Goal: Navigation & Orientation: Find specific page/section

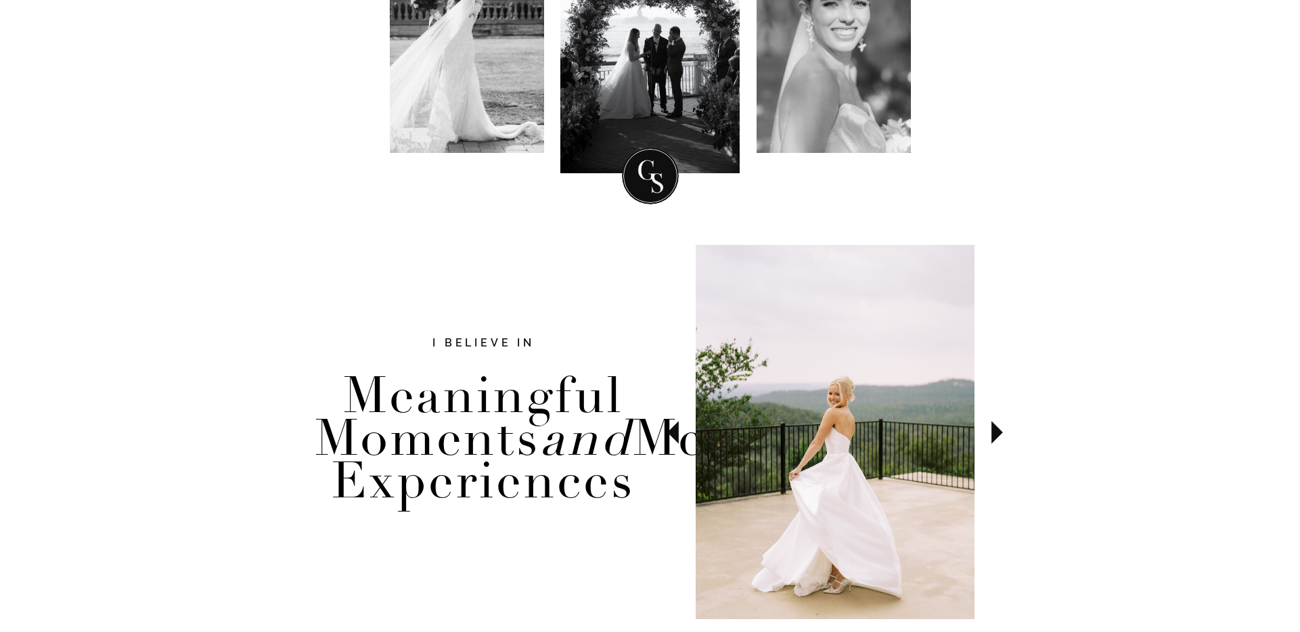
scroll to position [357, 0]
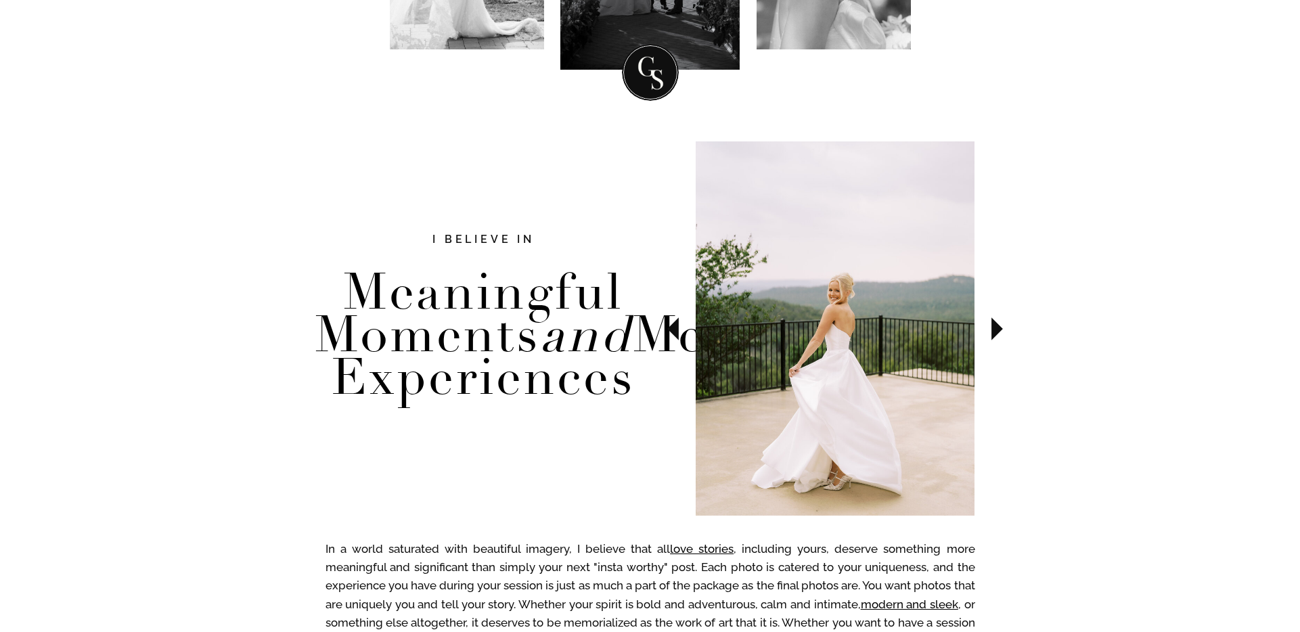
click at [1004, 305] on icon at bounding box center [996, 328] width 45 height 47
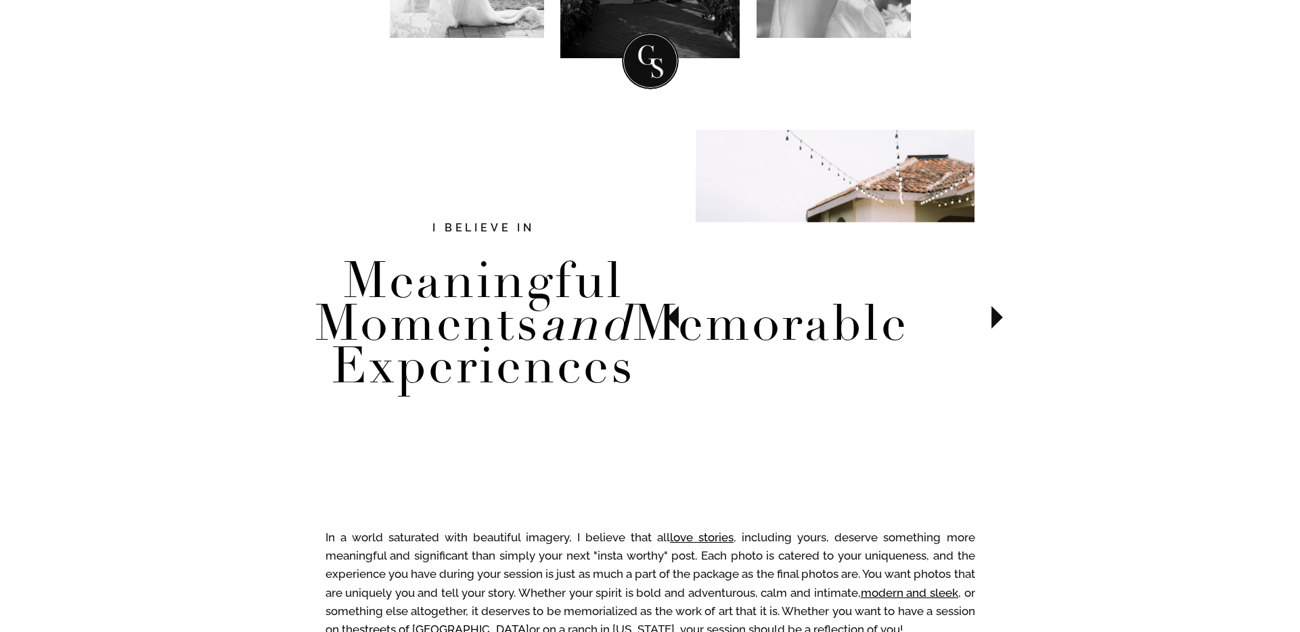
scroll to position [595, 0]
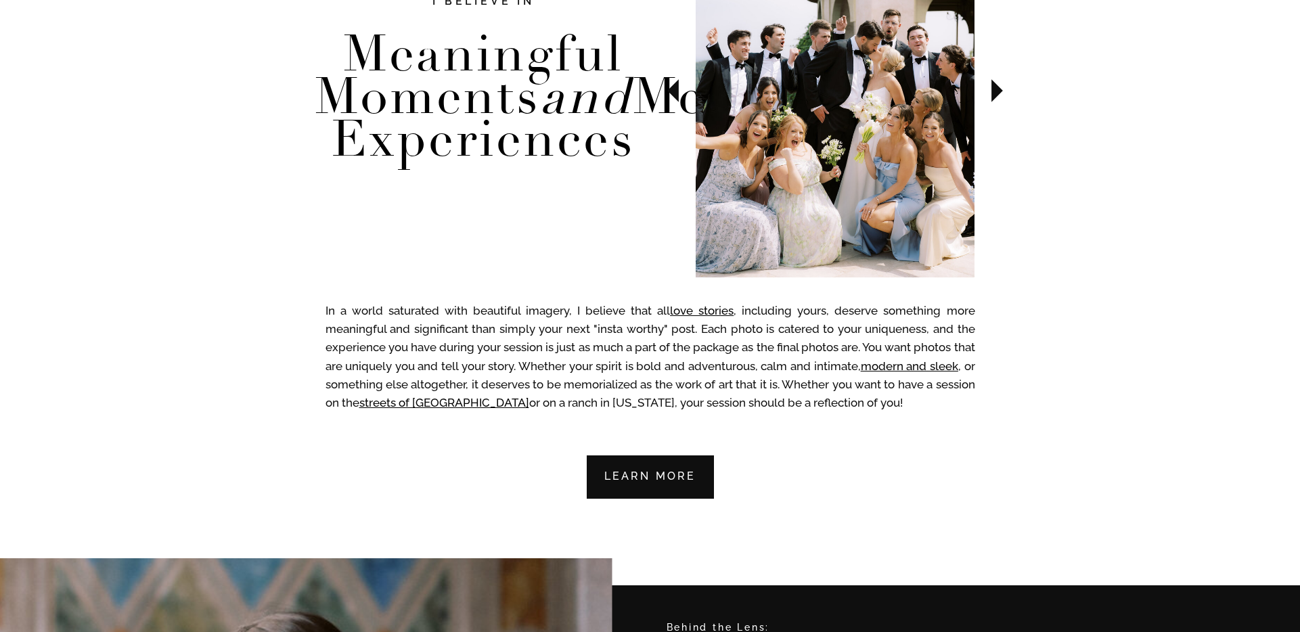
click at [999, 86] on icon at bounding box center [996, 90] width 45 height 47
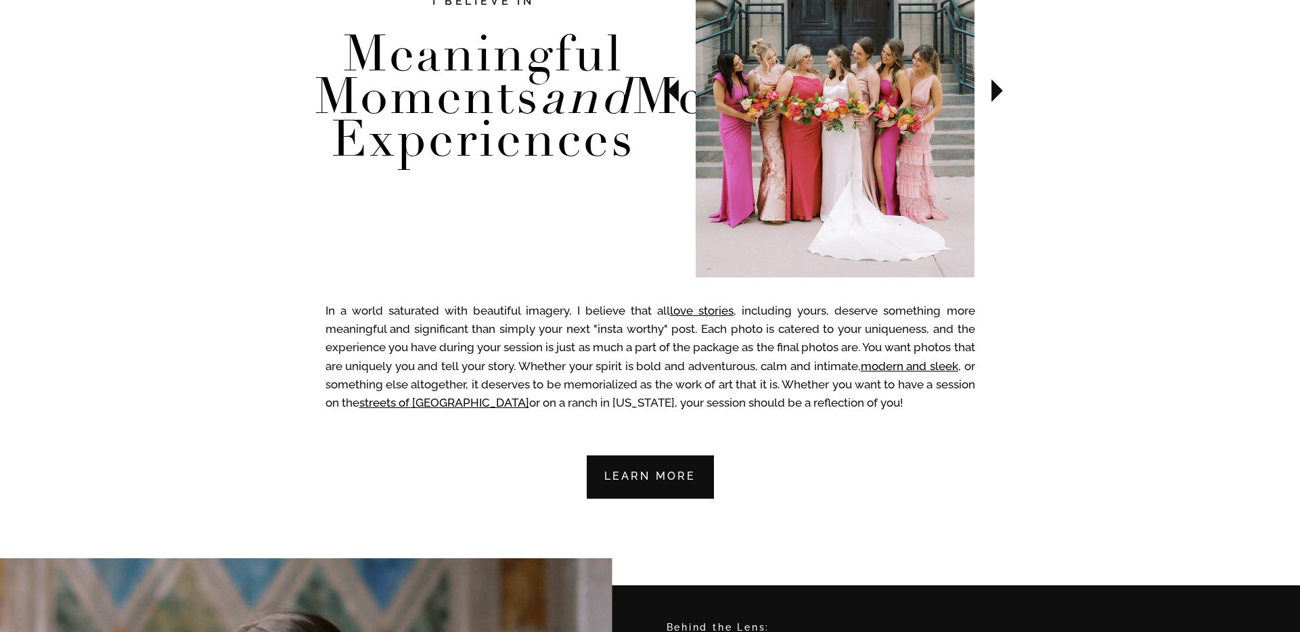
click at [999, 86] on icon at bounding box center [996, 90] width 45 height 47
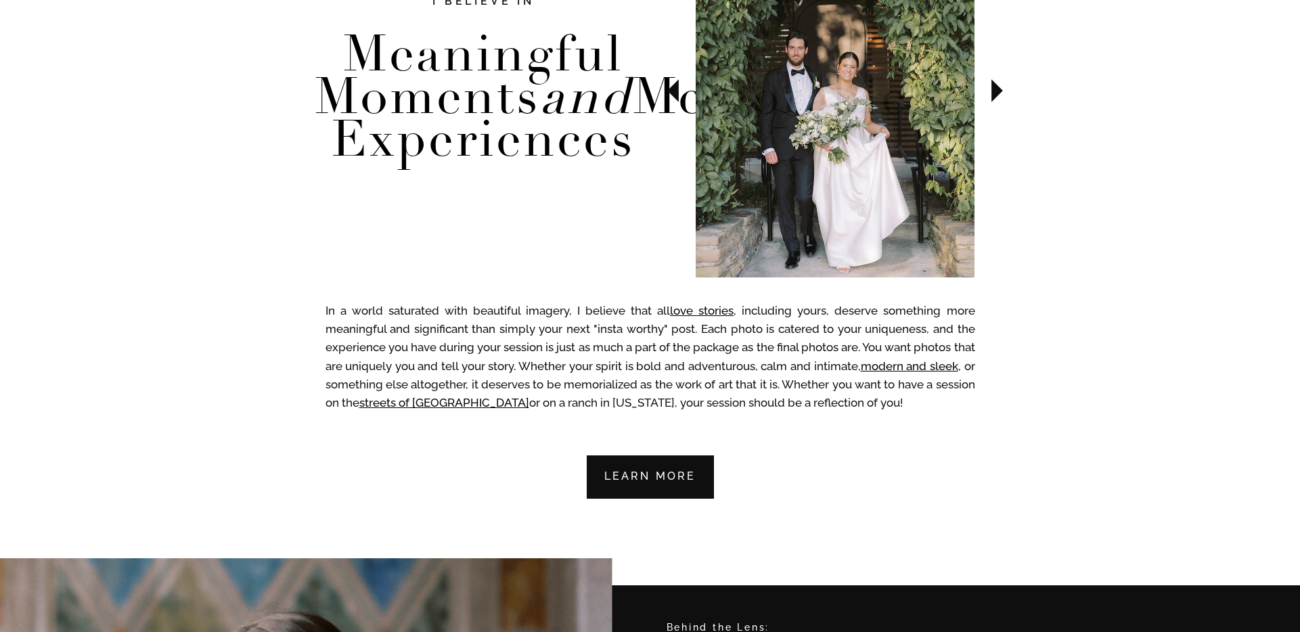
click at [999, 86] on icon at bounding box center [996, 90] width 45 height 47
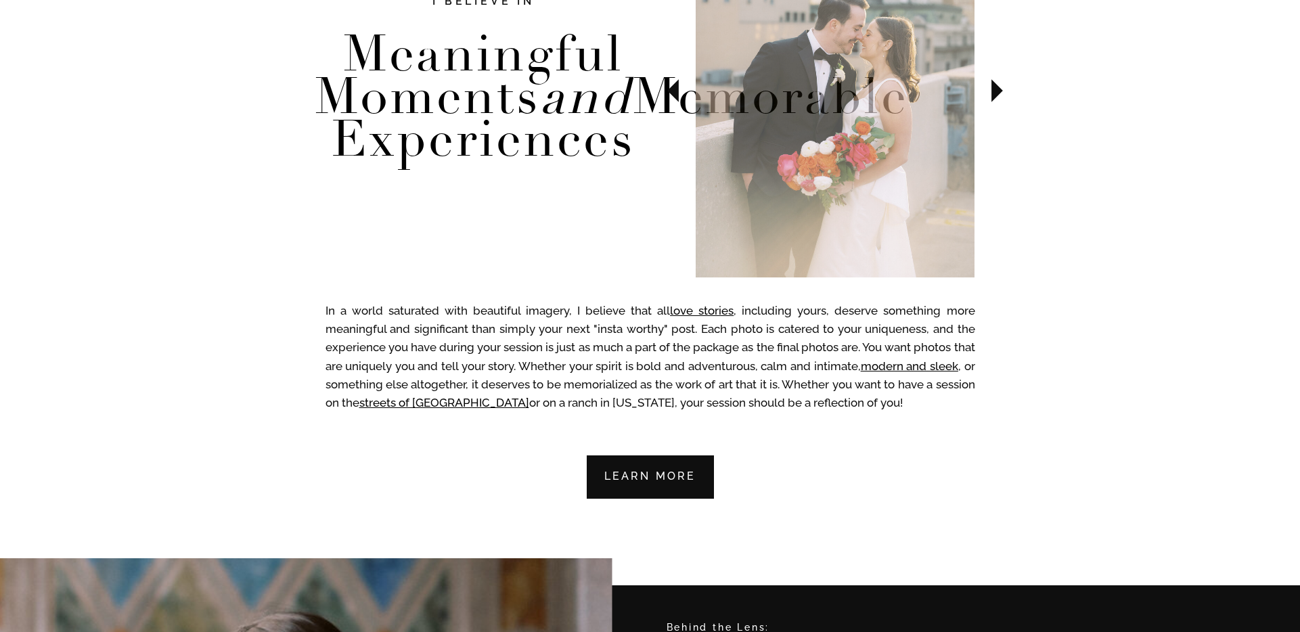
drag, startPoint x: 999, startPoint y: 86, endPoint x: 1008, endPoint y: 88, distance: 8.4
click at [1003, 87] on icon at bounding box center [996, 90] width 45 height 47
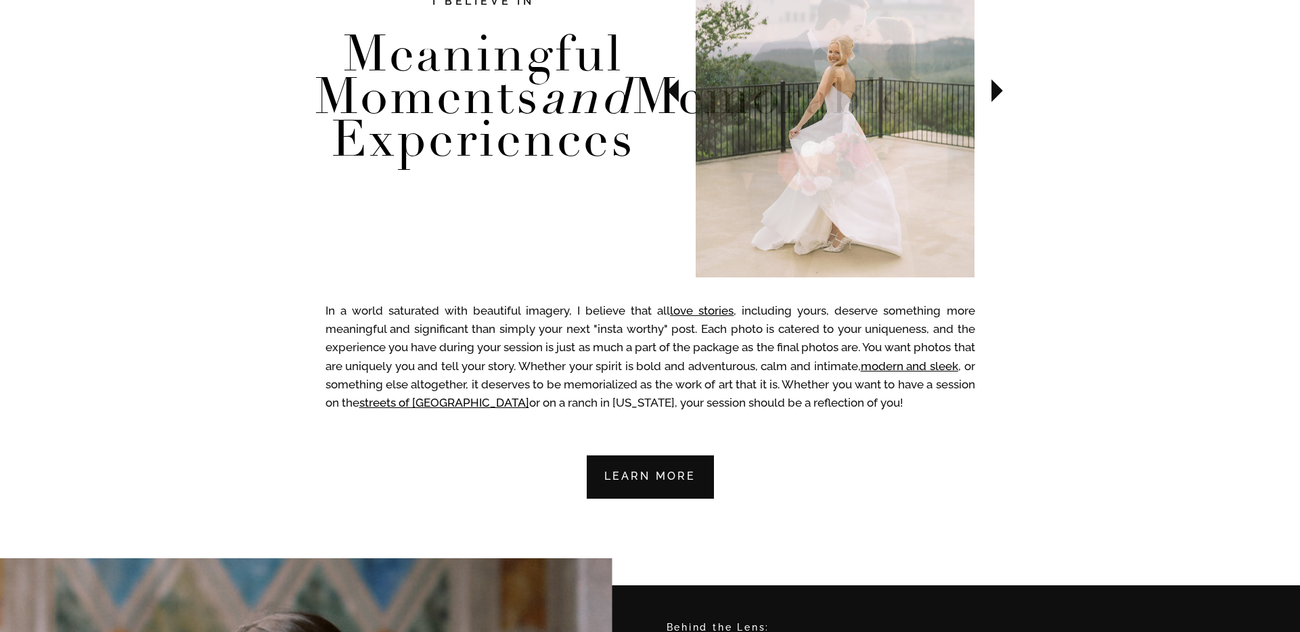
click at [1008, 88] on icon at bounding box center [996, 90] width 45 height 47
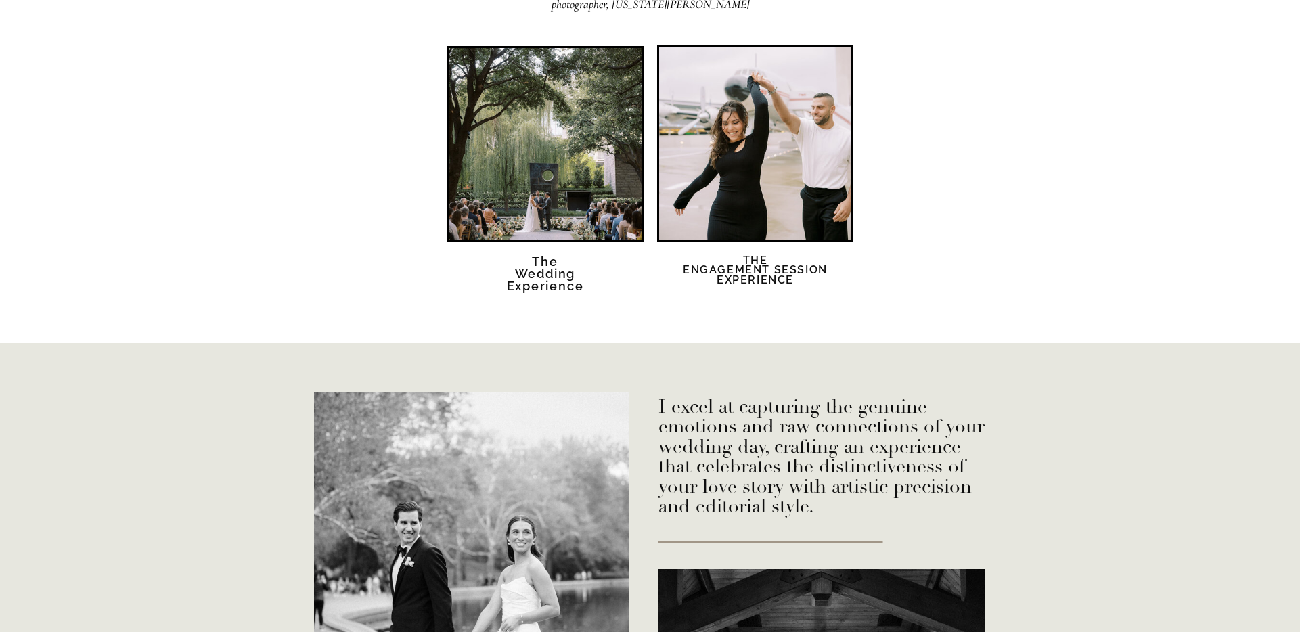
scroll to position [2224, 0]
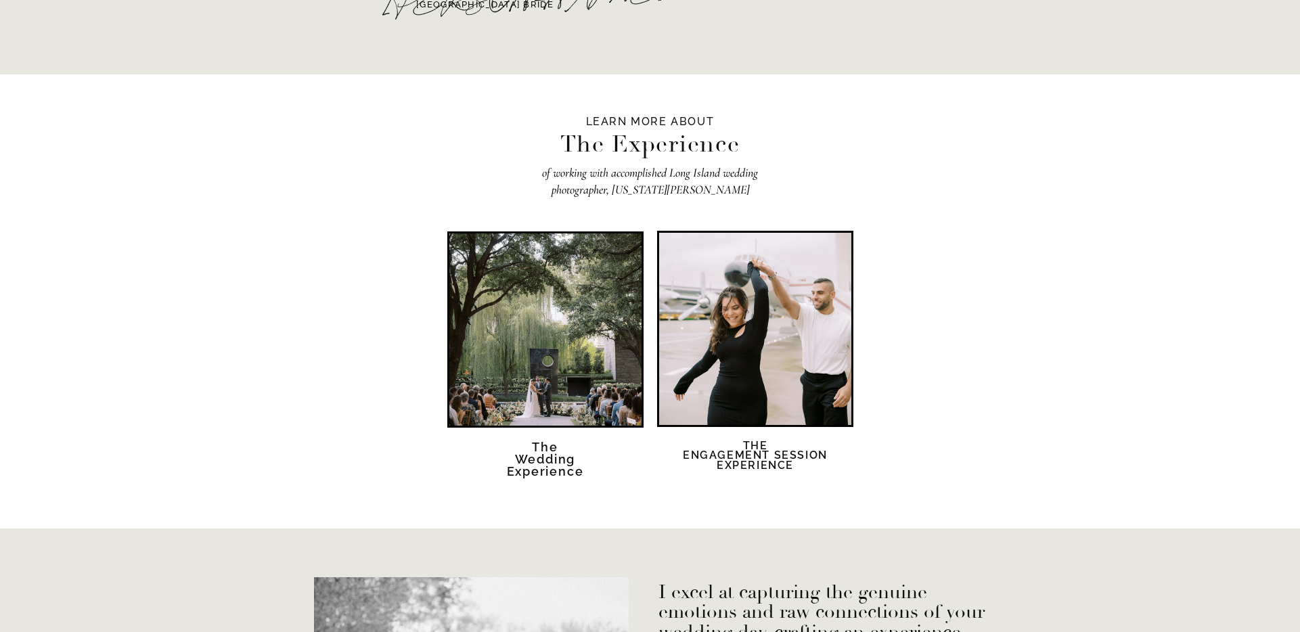
click at [599, 338] on div at bounding box center [545, 329] width 192 height 192
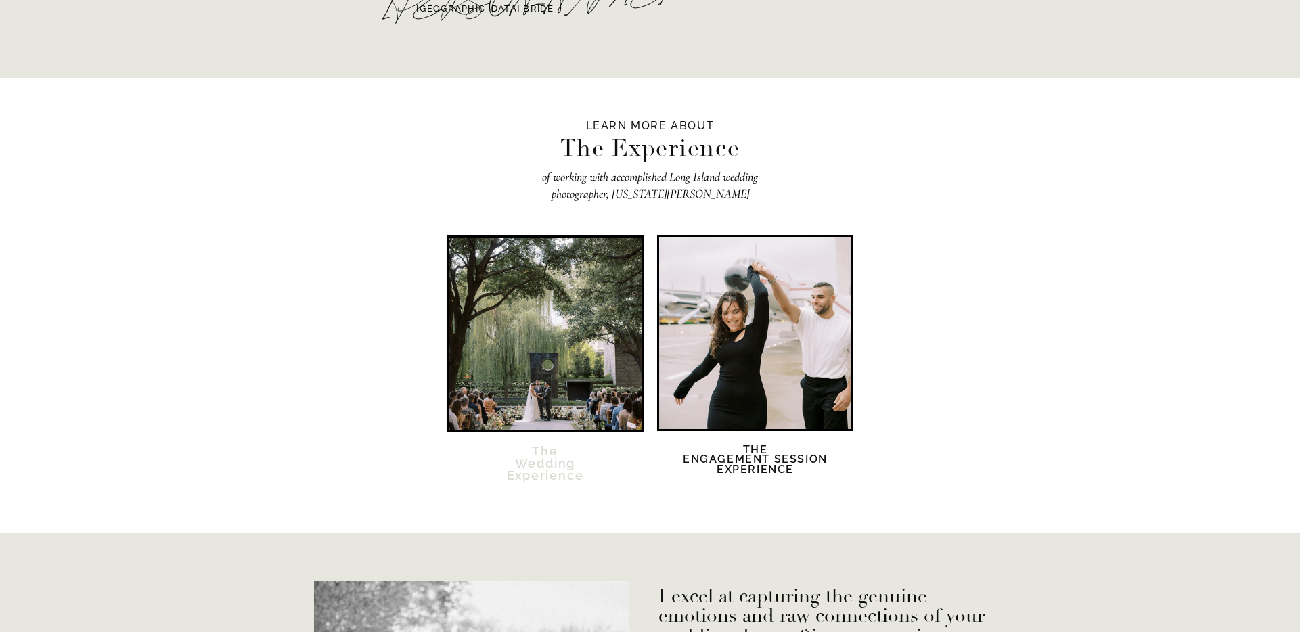
click at [543, 458] on h2 "The Wedding Experience" at bounding box center [545, 471] width 116 height 53
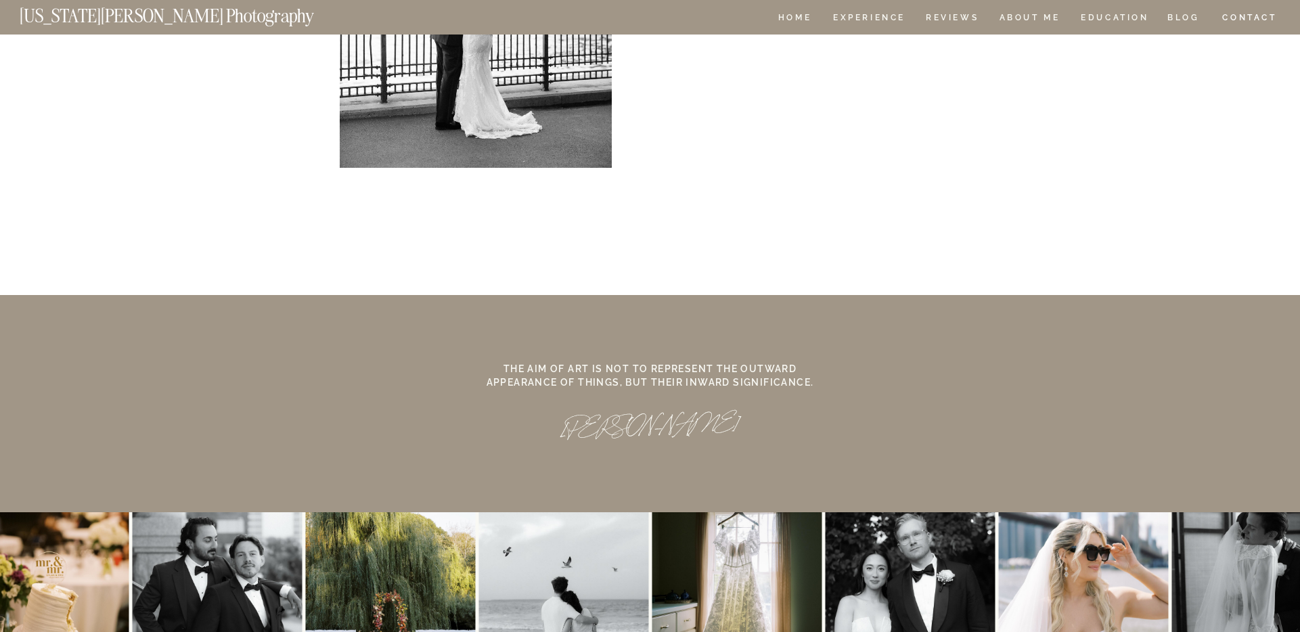
scroll to position [12593, 0]
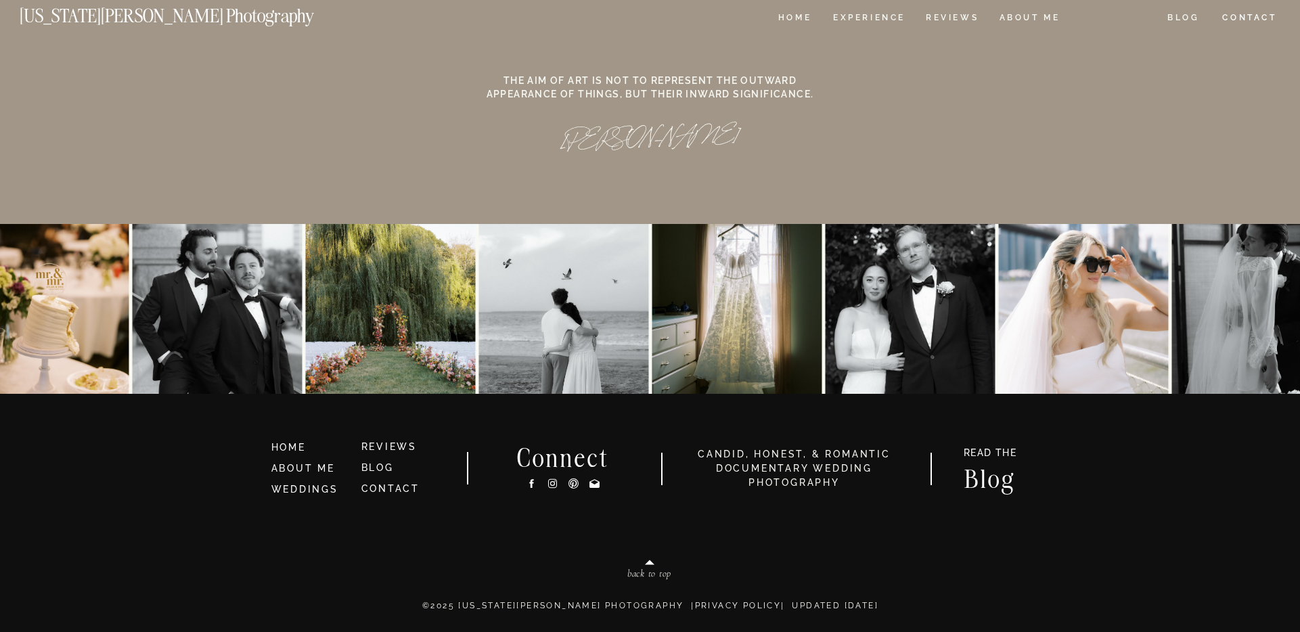
click at [1108, 18] on nav "EDUCATION" at bounding box center [1114, 20] width 71 height 12
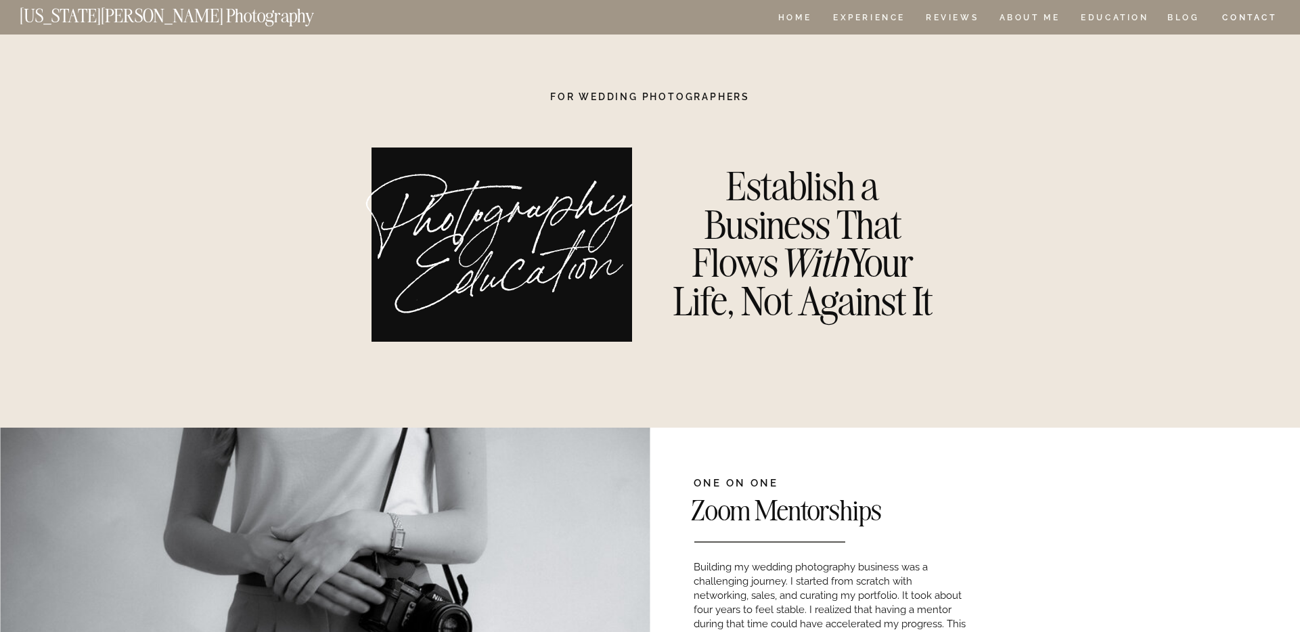
click at [1035, 18] on nav "ABOUT ME" at bounding box center [1030, 20] width 62 height 12
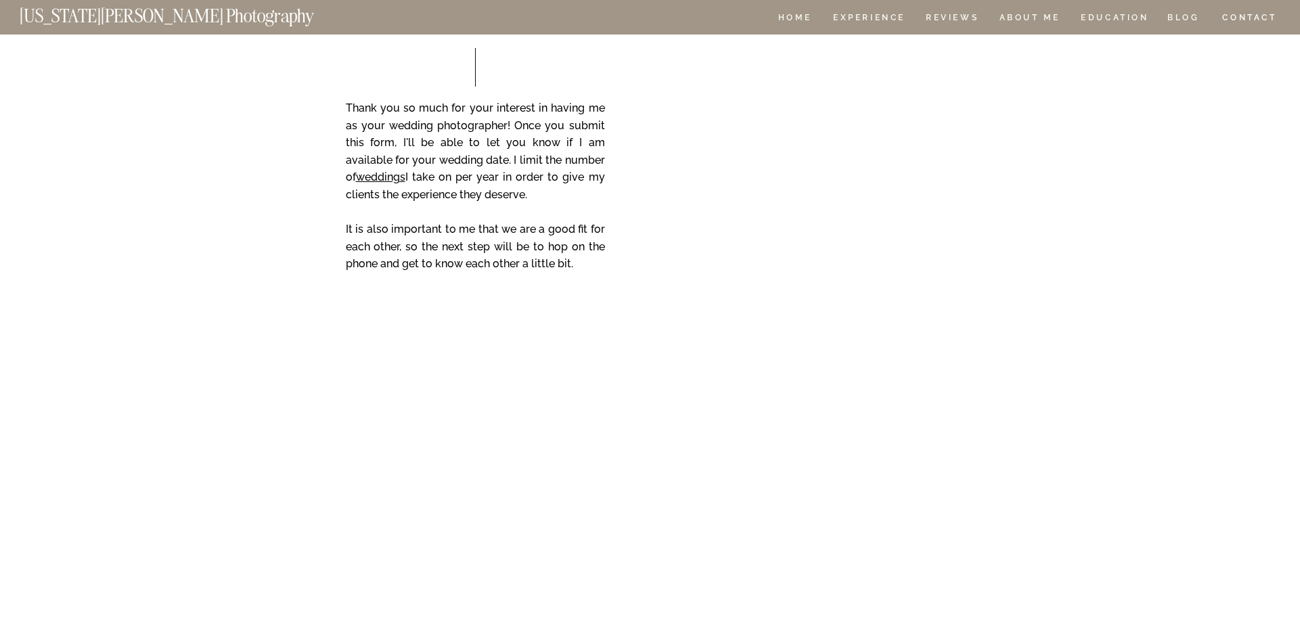
scroll to position [2332, 0]
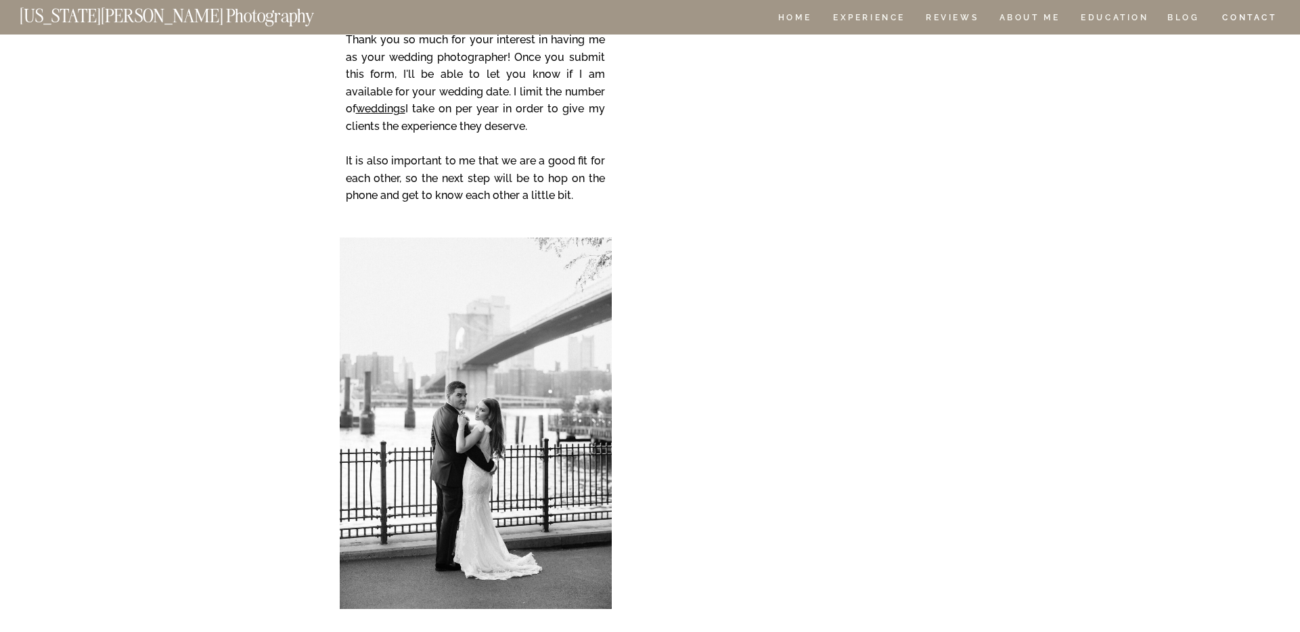
scroll to position [2390, 0]
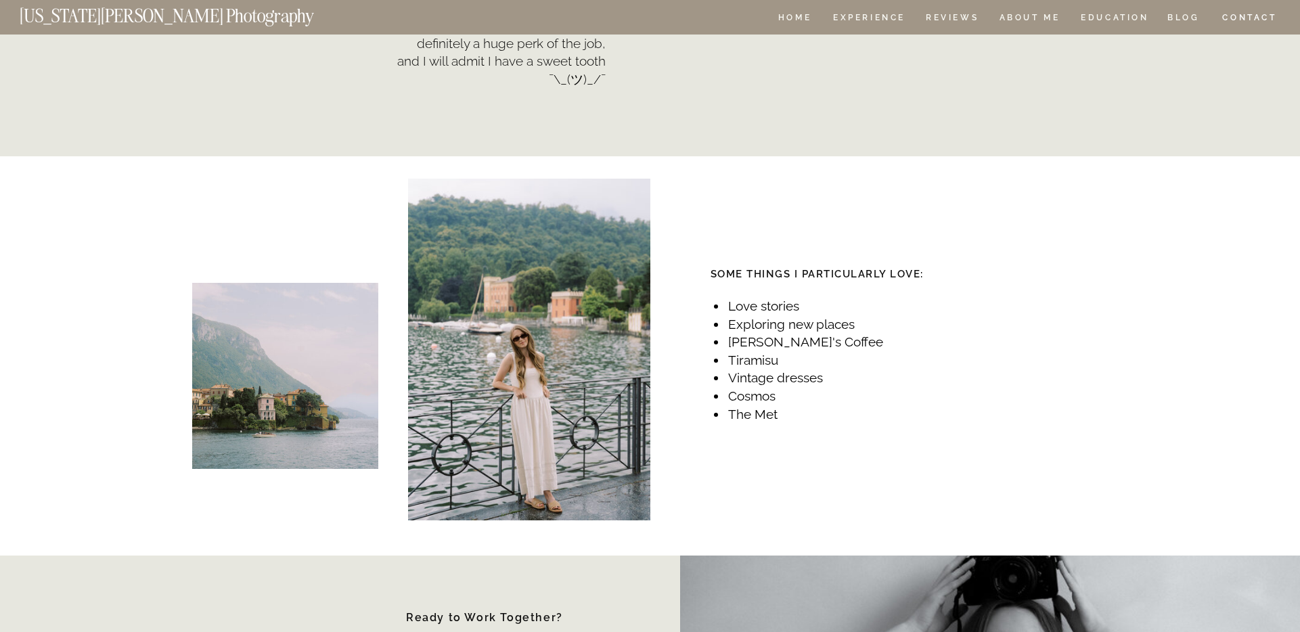
scroll to position [1478, 0]
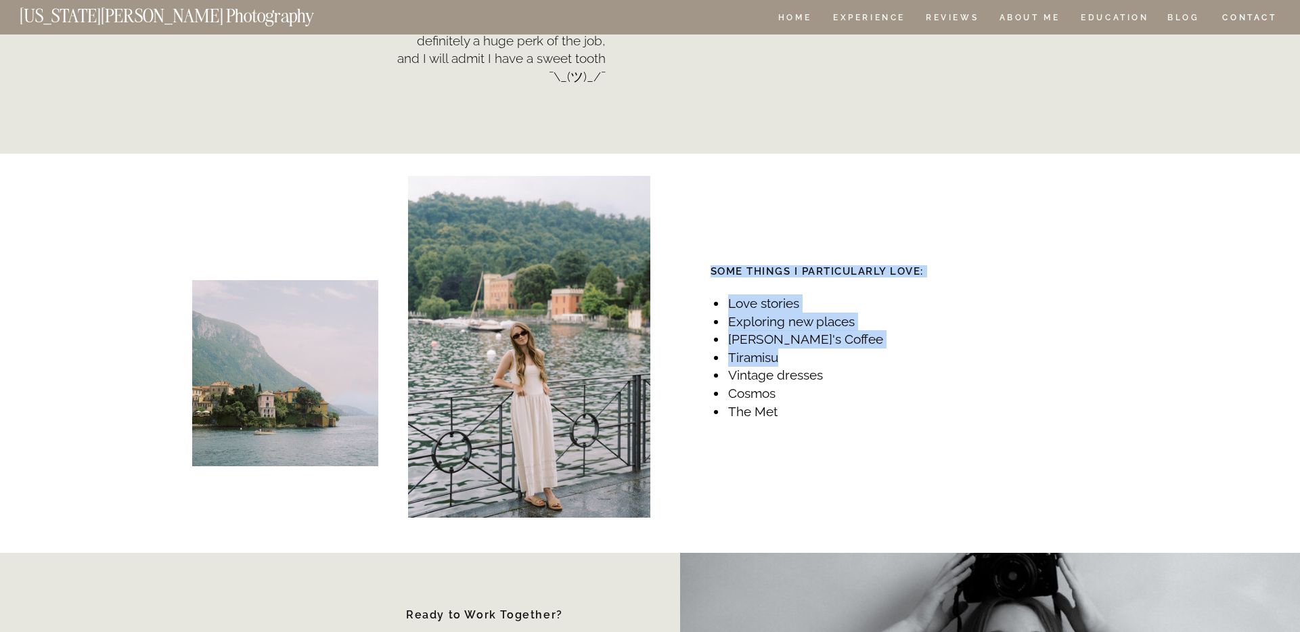
drag, startPoint x: 793, startPoint y: 362, endPoint x: 736, endPoint y: 250, distance: 125.3
click at [696, 271] on div "CONTACT BLOG REVIEWS ABOUT ME Experience EDUCATION HOME Georgia Sheridan Photog…" at bounding box center [650, 290] width 1300 height 3536
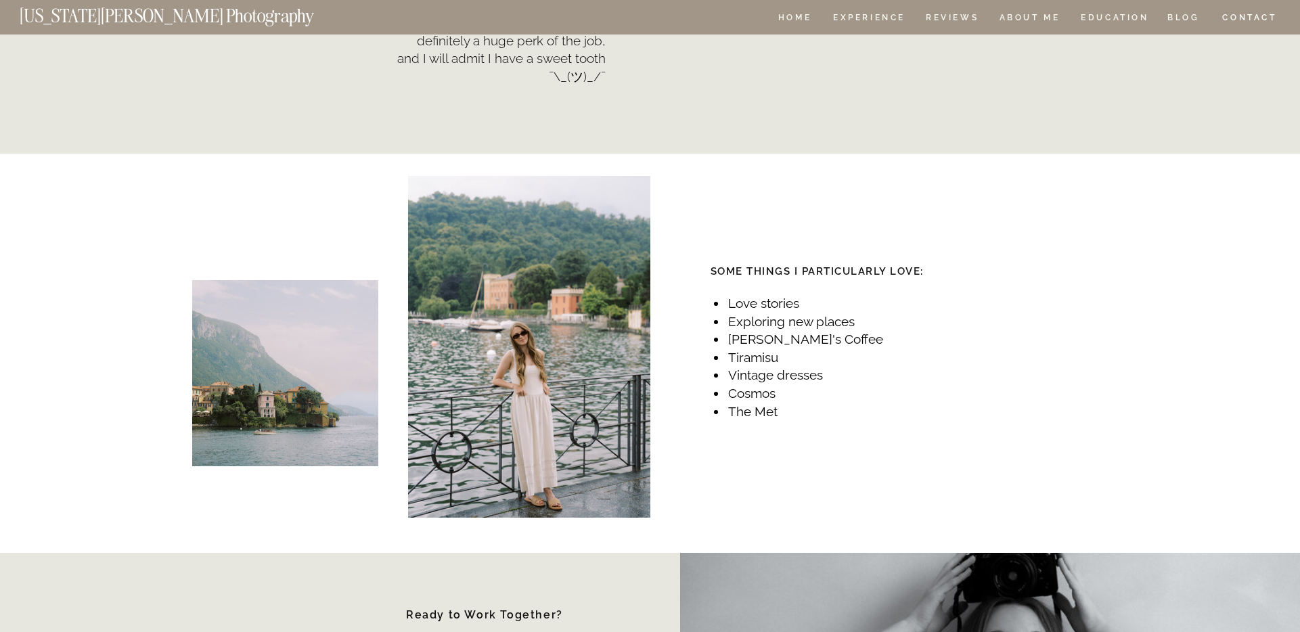
click at [790, 282] on div "CONTACT BLOG REVIEWS ABOUT ME Experience EDUCATION HOME Georgia Sheridan Photog…" at bounding box center [650, 290] width 1300 height 3536
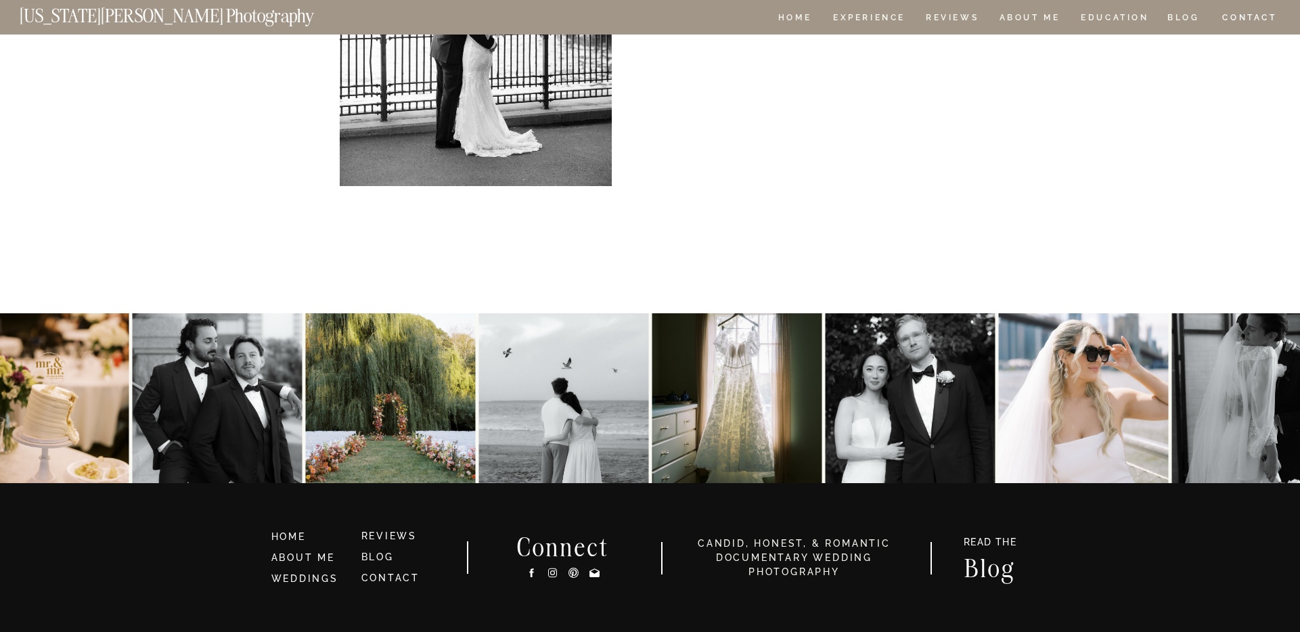
scroll to position [2904, 0]
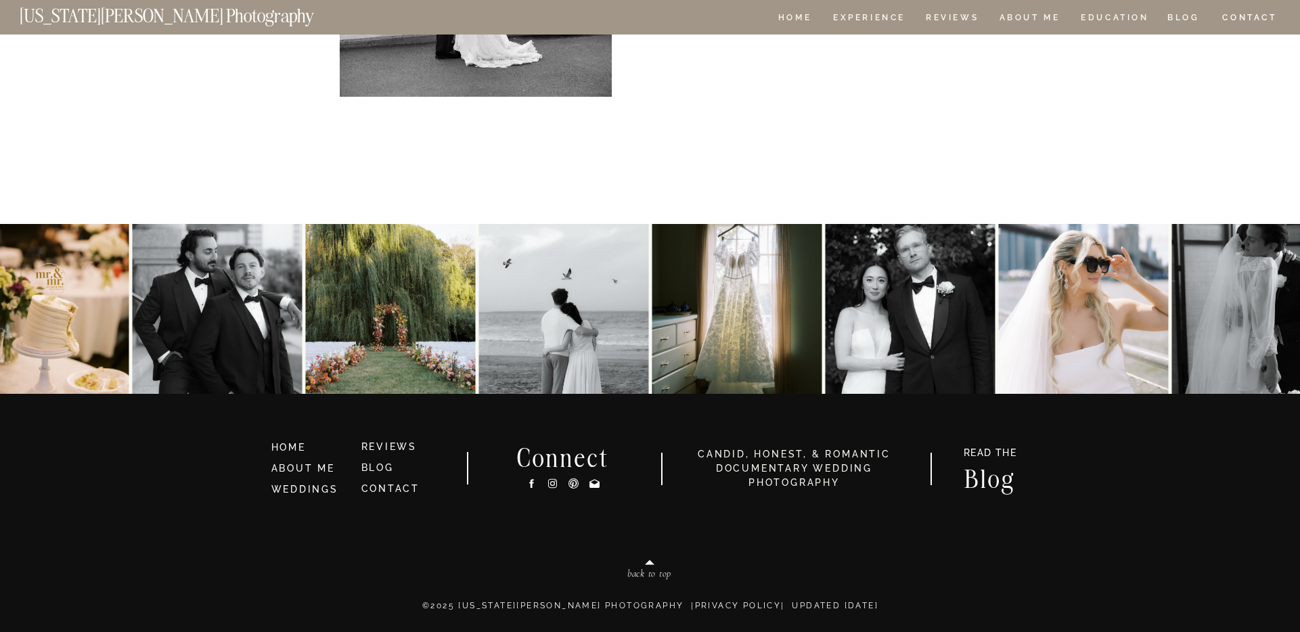
click at [598, 289] on img at bounding box center [563, 309] width 170 height 170
